Goal: Register for event/course

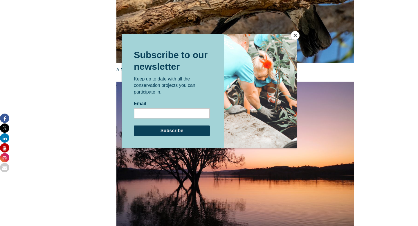
scroll to position [959, 0]
click at [291, 33] on button "Close" at bounding box center [295, 35] width 9 height 9
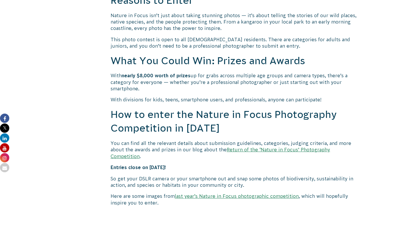
scroll to position [461, 0]
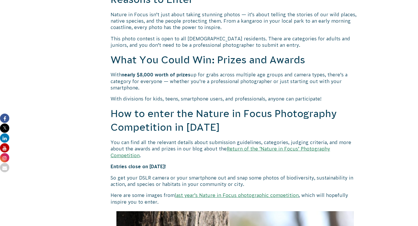
click at [238, 150] on link "Return of the ‘Nature in Focus’ Photography Competition" at bounding box center [220, 152] width 219 height 12
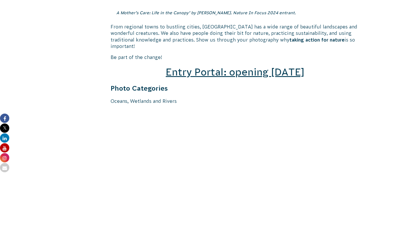
scroll to position [849, 0]
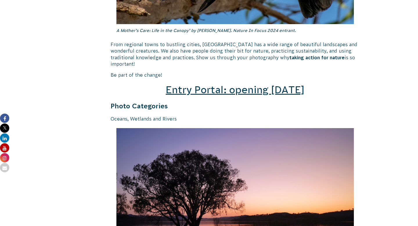
click at [191, 86] on span "Entry Portal: opening [DATE]" at bounding box center [235, 89] width 139 height 11
